Goal: Find specific page/section

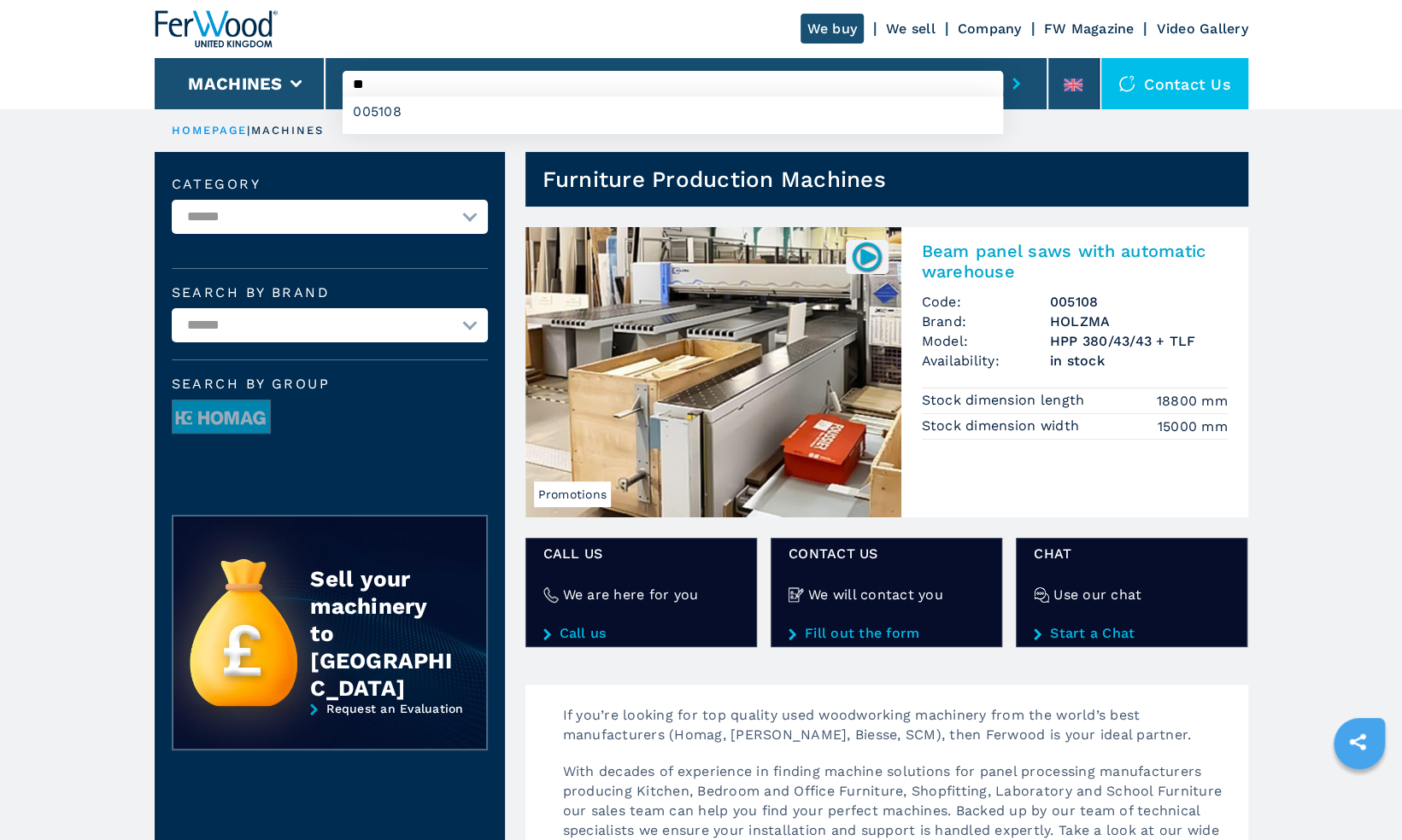
type input "*"
type input "****"
click at [1003, 64] on button "submit-button" at bounding box center [1016, 84] width 26 height 39
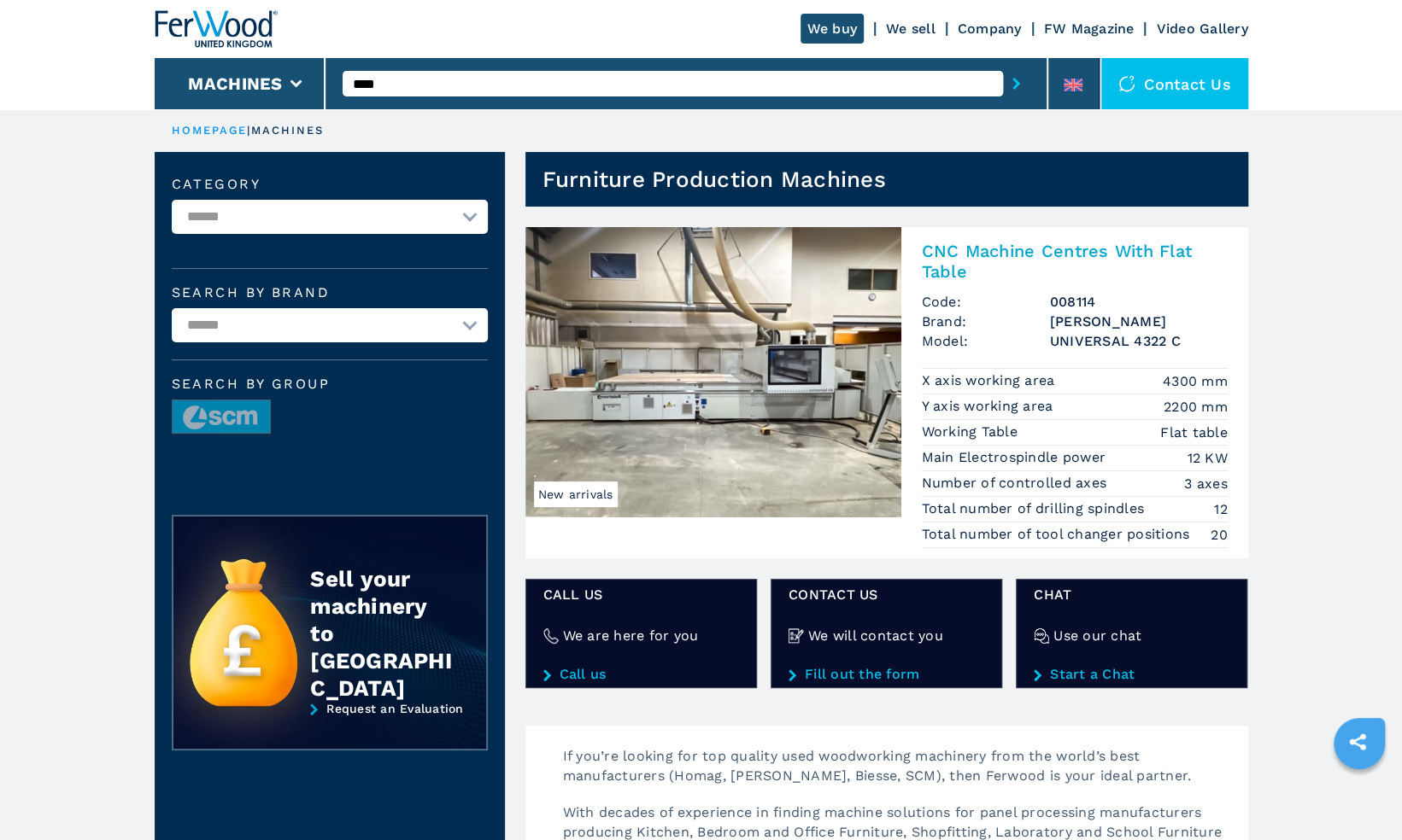
click at [779, 342] on img at bounding box center [713, 372] width 376 height 290
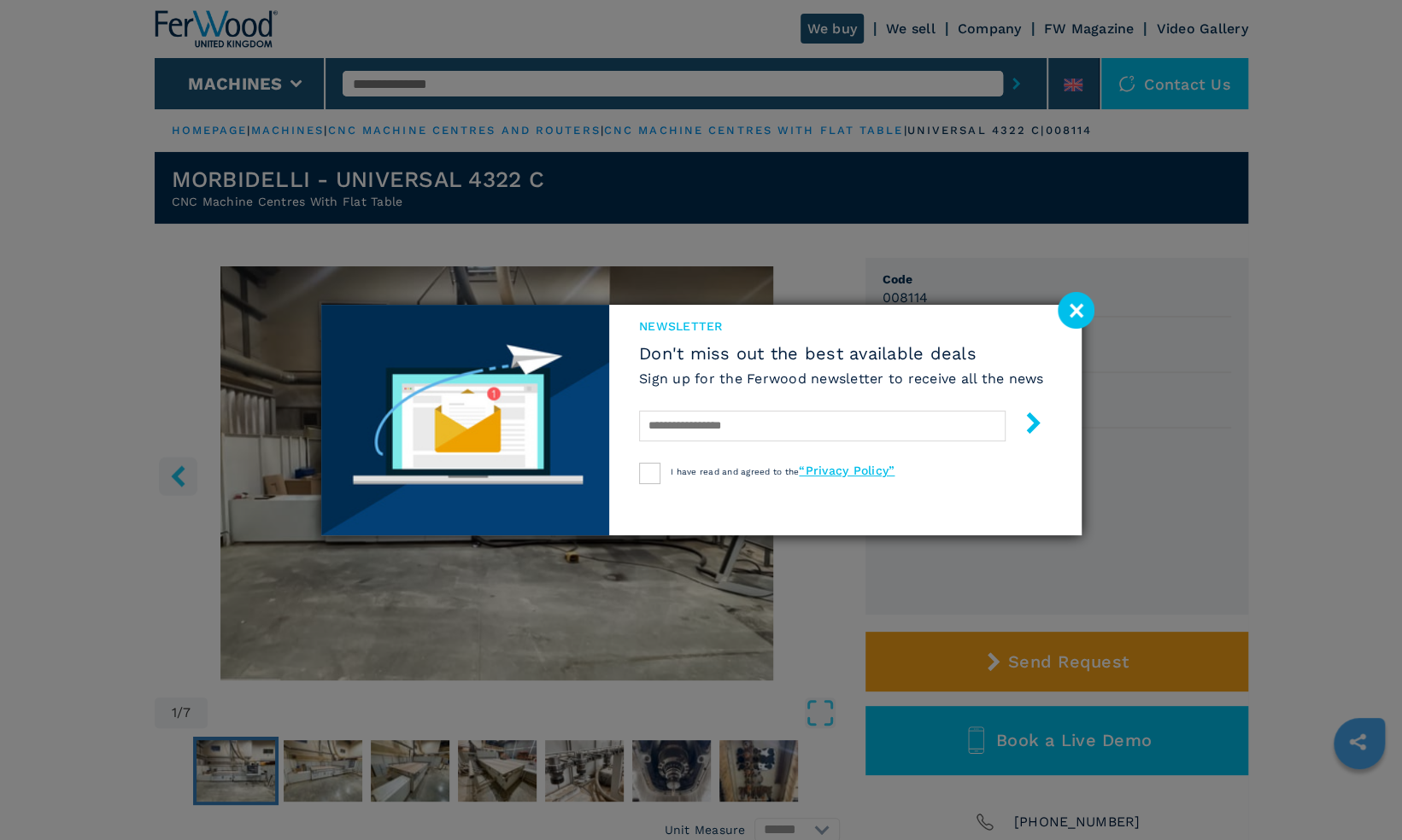
click at [1078, 302] on image at bounding box center [1076, 310] width 37 height 37
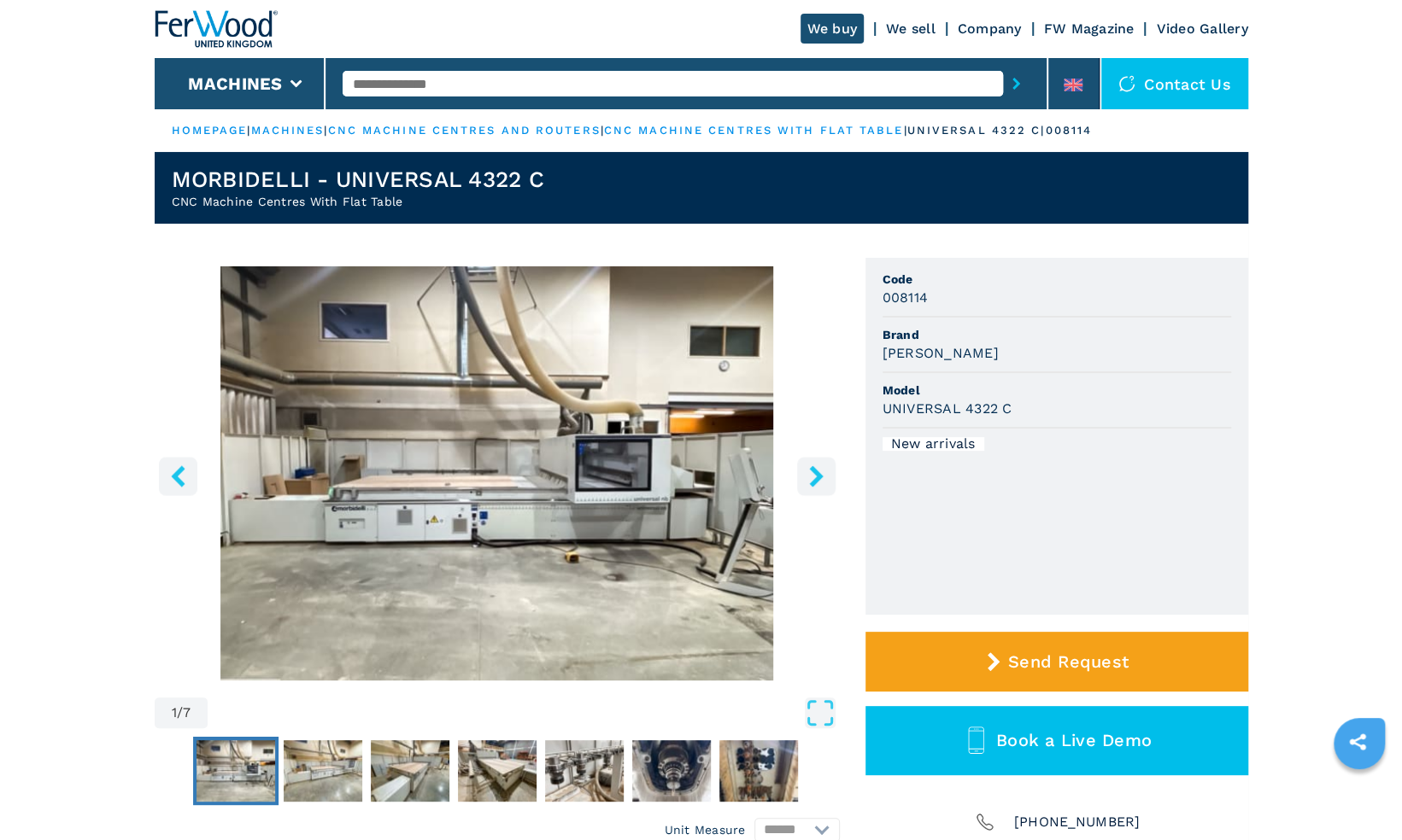
click at [812, 479] on icon "right-button" at bounding box center [815, 476] width 21 height 21
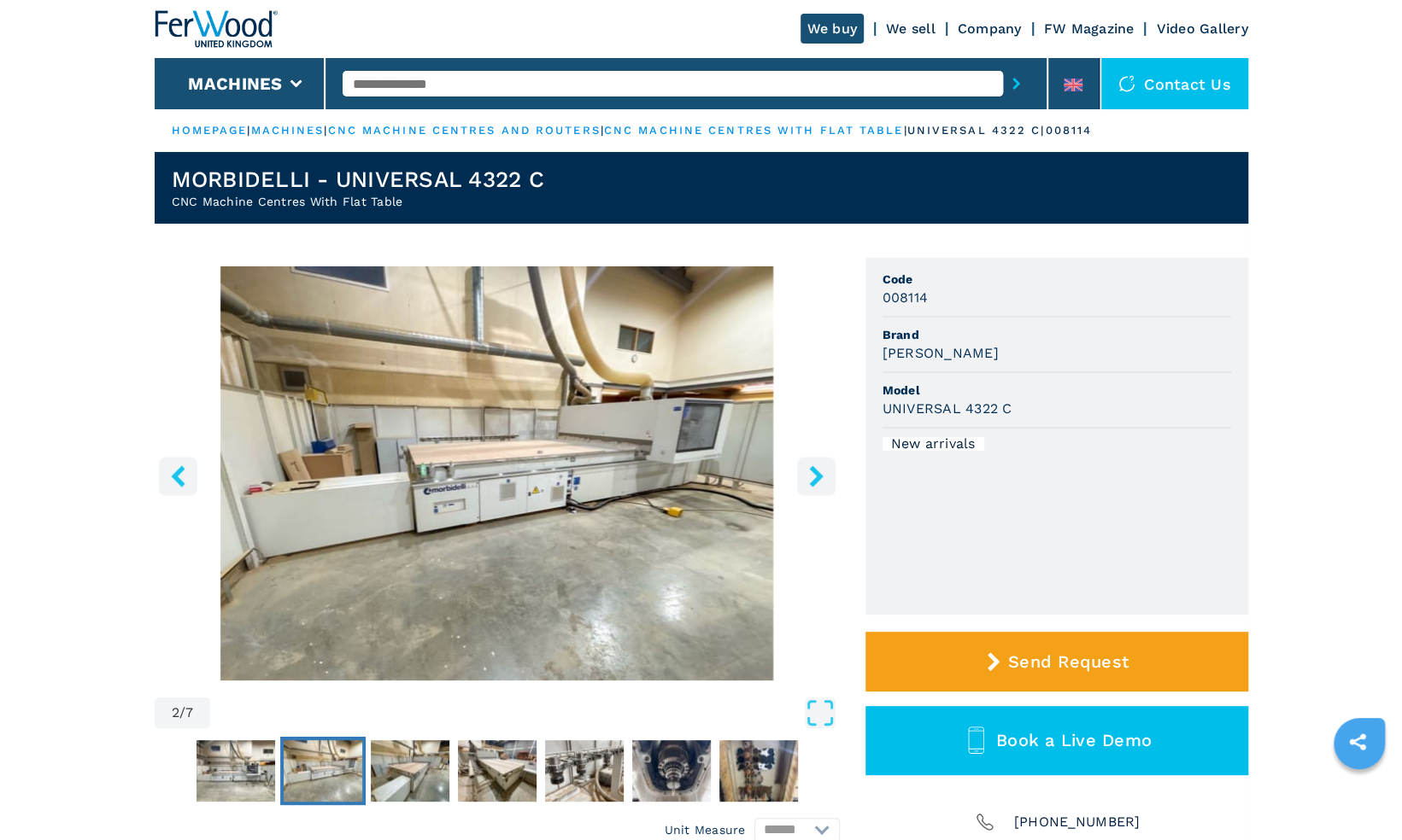
click at [812, 479] on icon "right-button" at bounding box center [815, 476] width 21 height 21
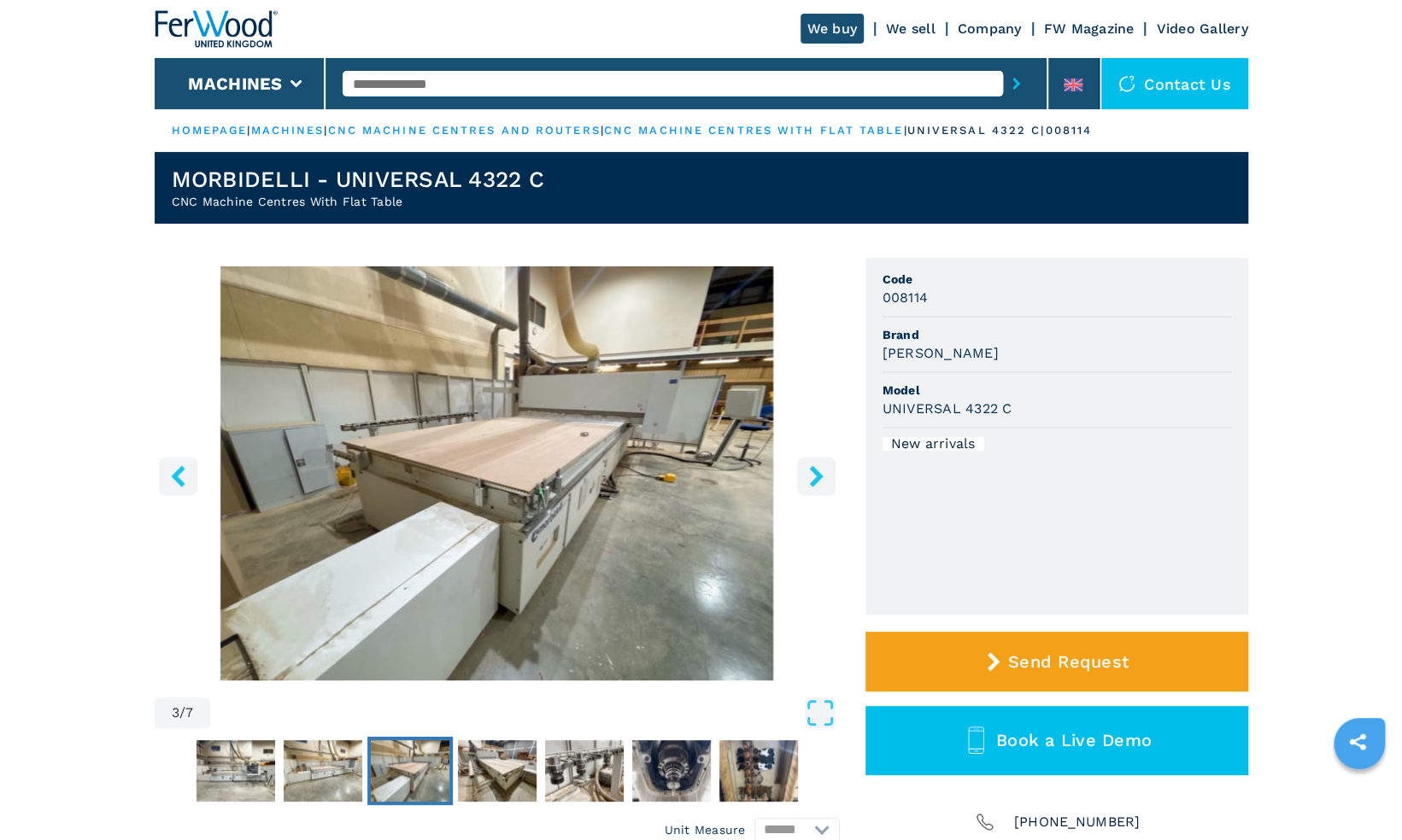
click at [812, 479] on icon "right-button" at bounding box center [815, 476] width 21 height 21
